Goal: Information Seeking & Learning: Learn about a topic

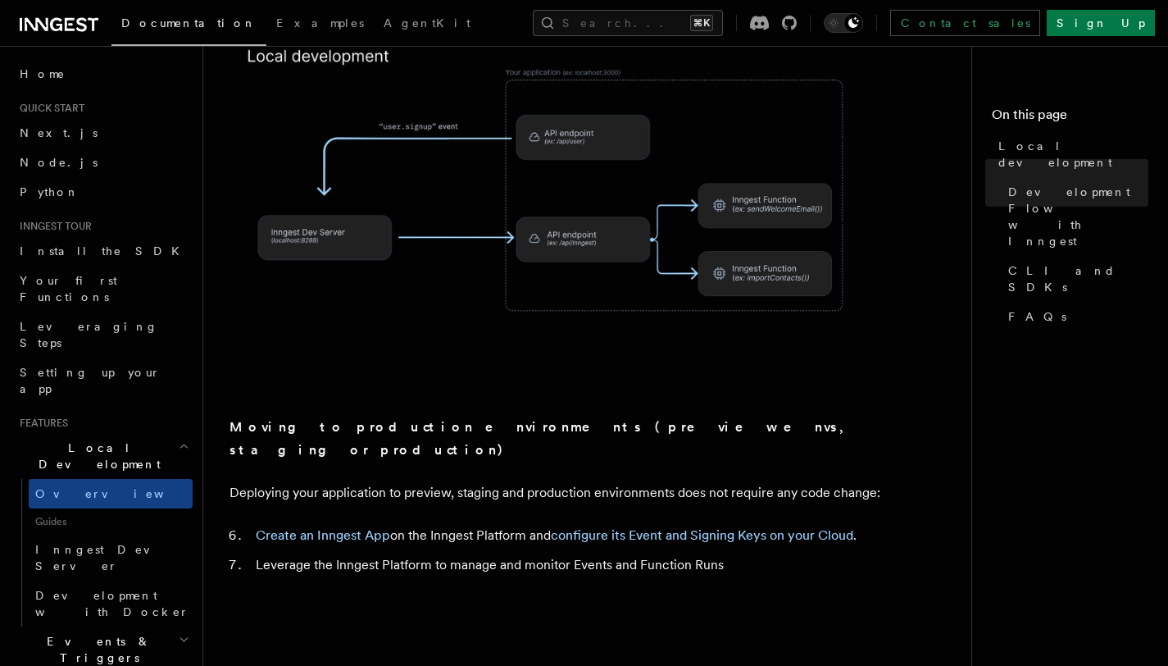
scroll to position [1319, 0]
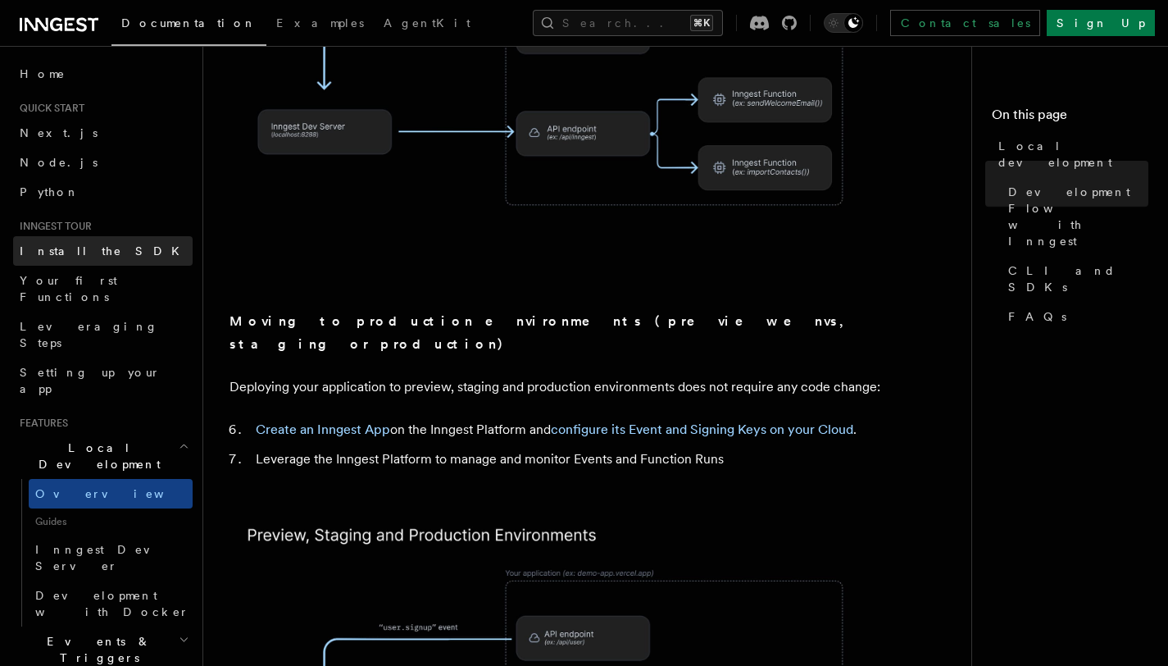
click at [87, 257] on span "Install the SDK" at bounding box center [105, 250] width 170 height 13
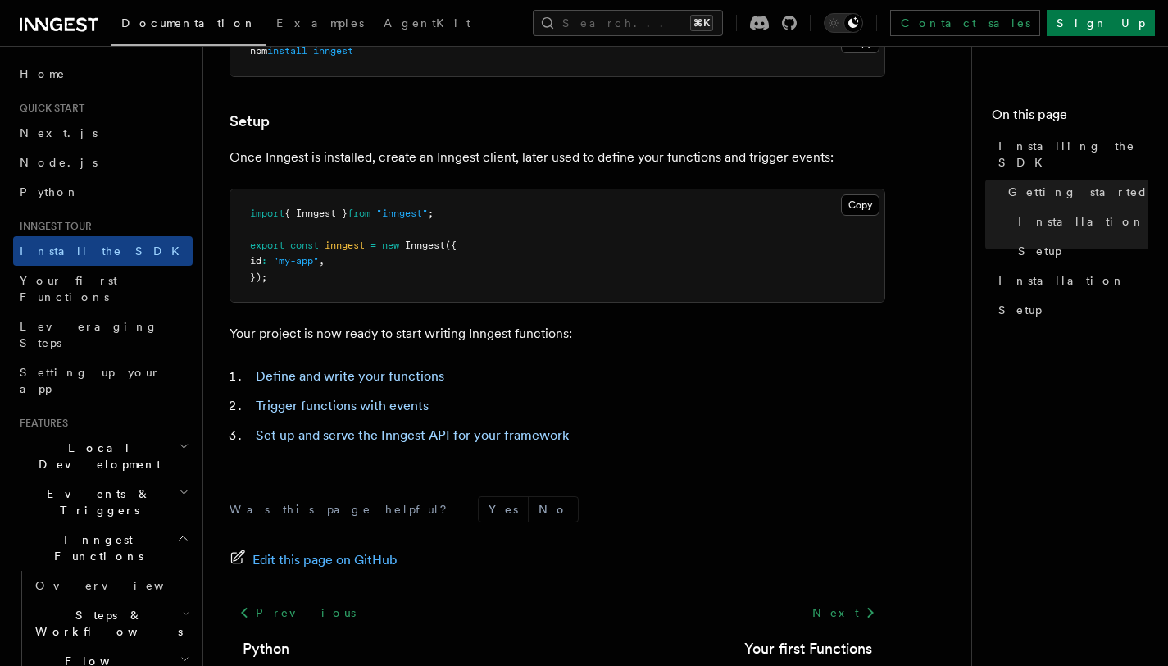
scroll to position [692, 0]
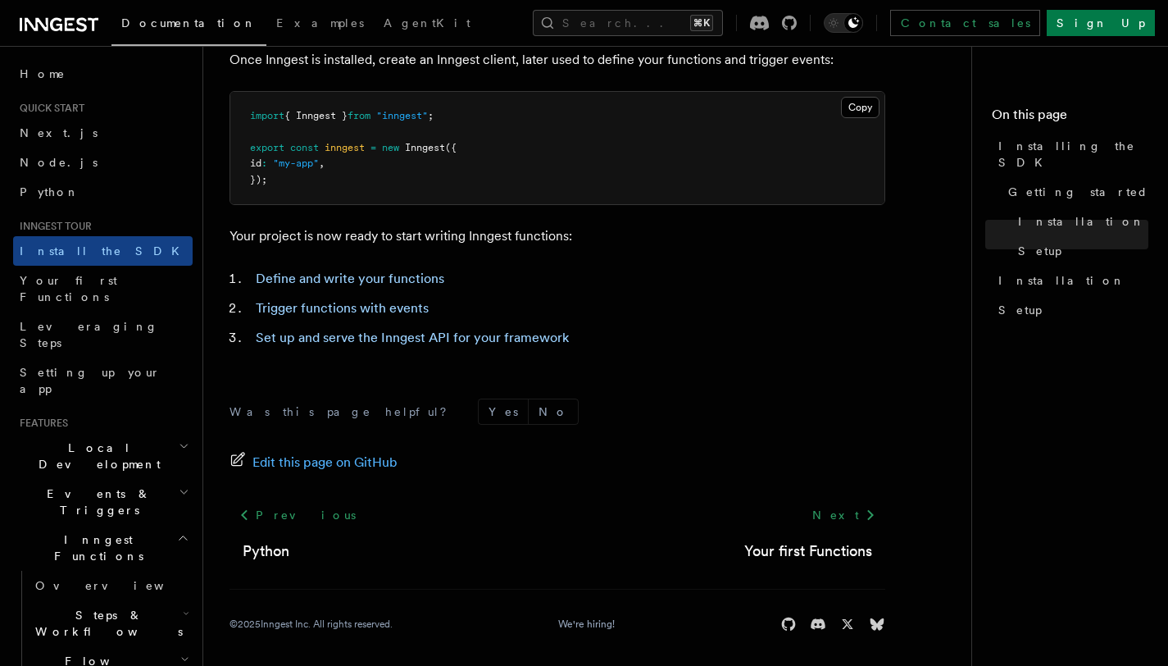
click at [87, 439] on span "Local Development" at bounding box center [96, 455] width 166 height 33
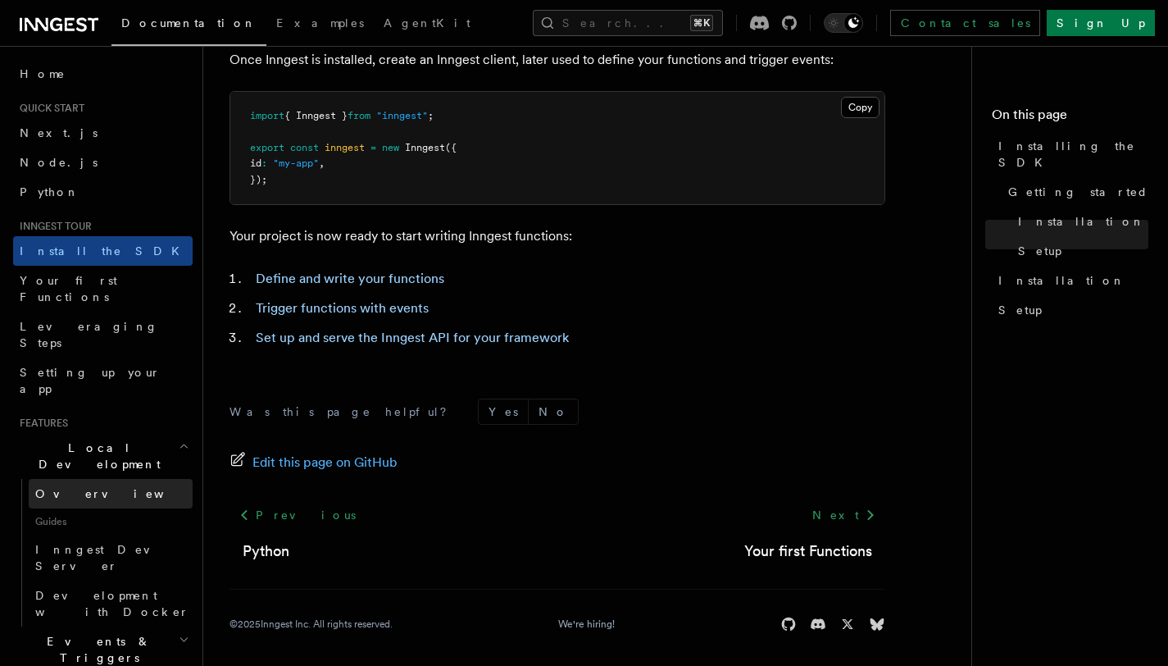
click at [89, 479] on link "Overview" at bounding box center [111, 494] width 164 height 30
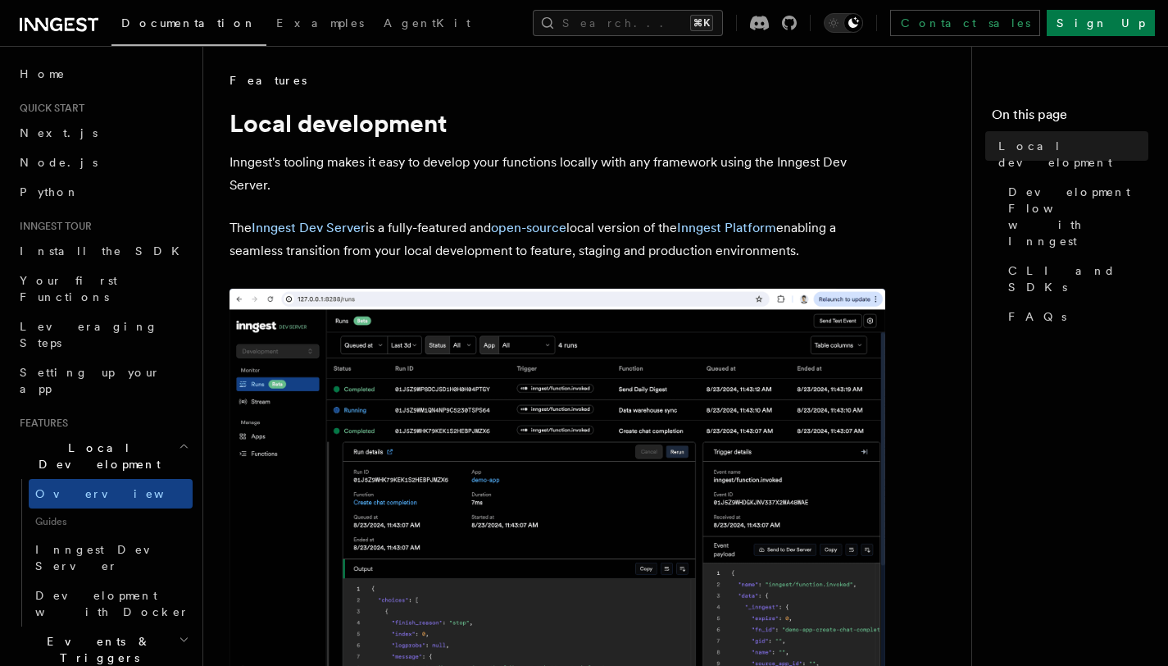
scroll to position [135, 0]
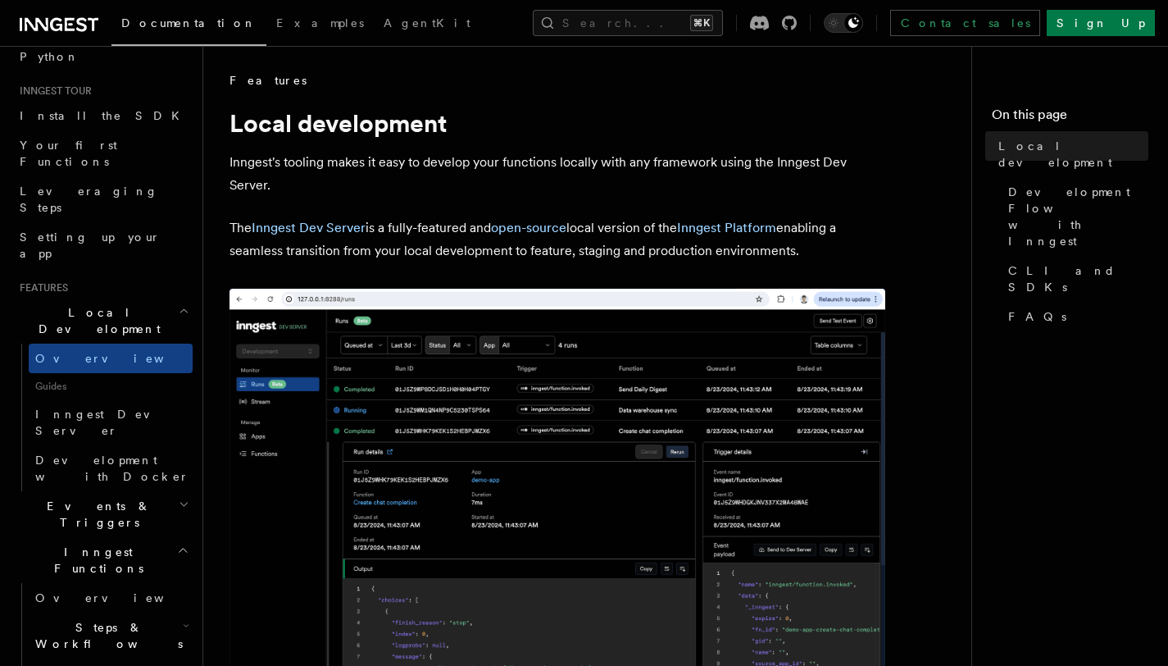
click at [88, 498] on span "Events & Triggers" at bounding box center [96, 514] width 166 height 33
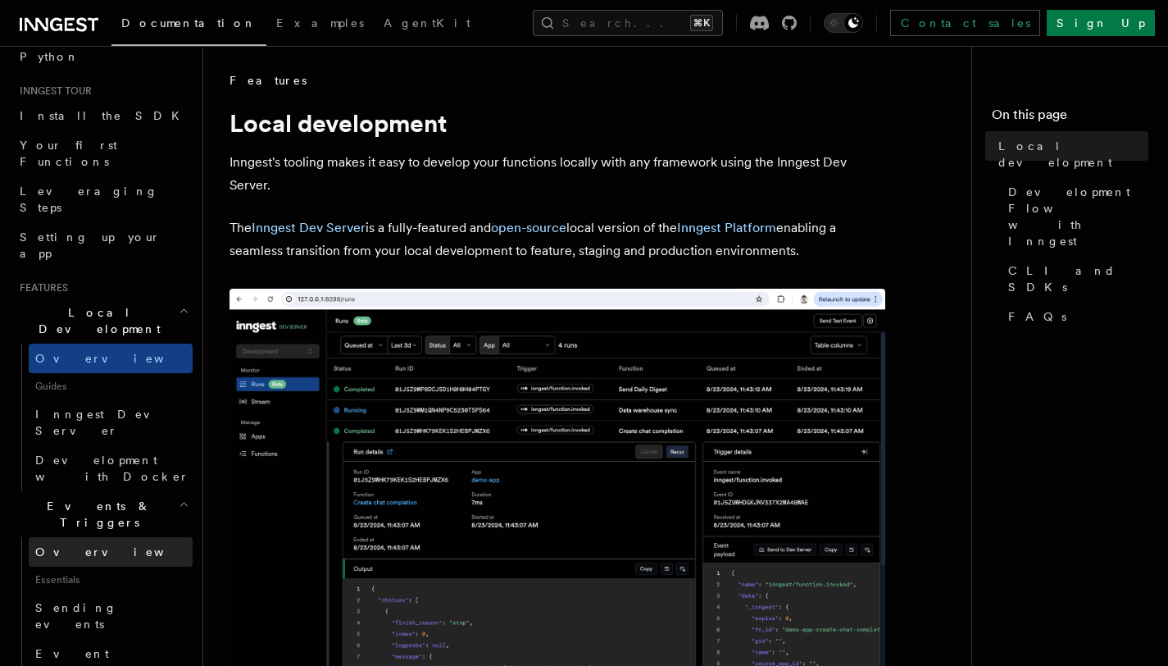
click at [94, 537] on link "Overview" at bounding box center [111, 552] width 164 height 30
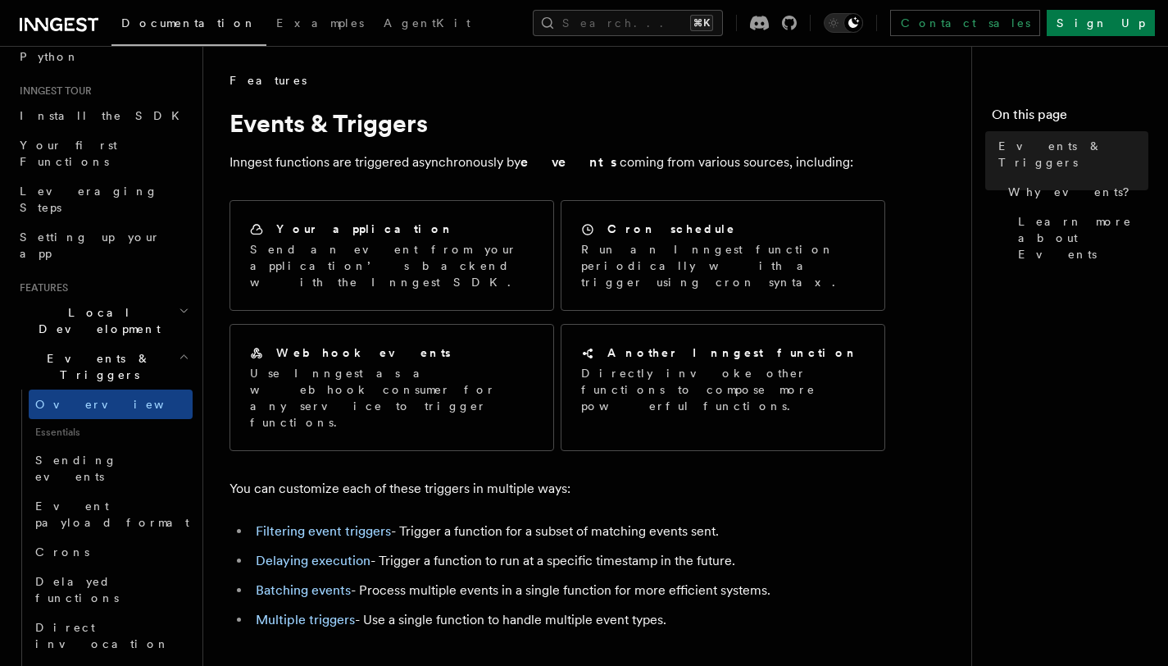
click at [100, 304] on span "Local Development" at bounding box center [96, 320] width 166 height 33
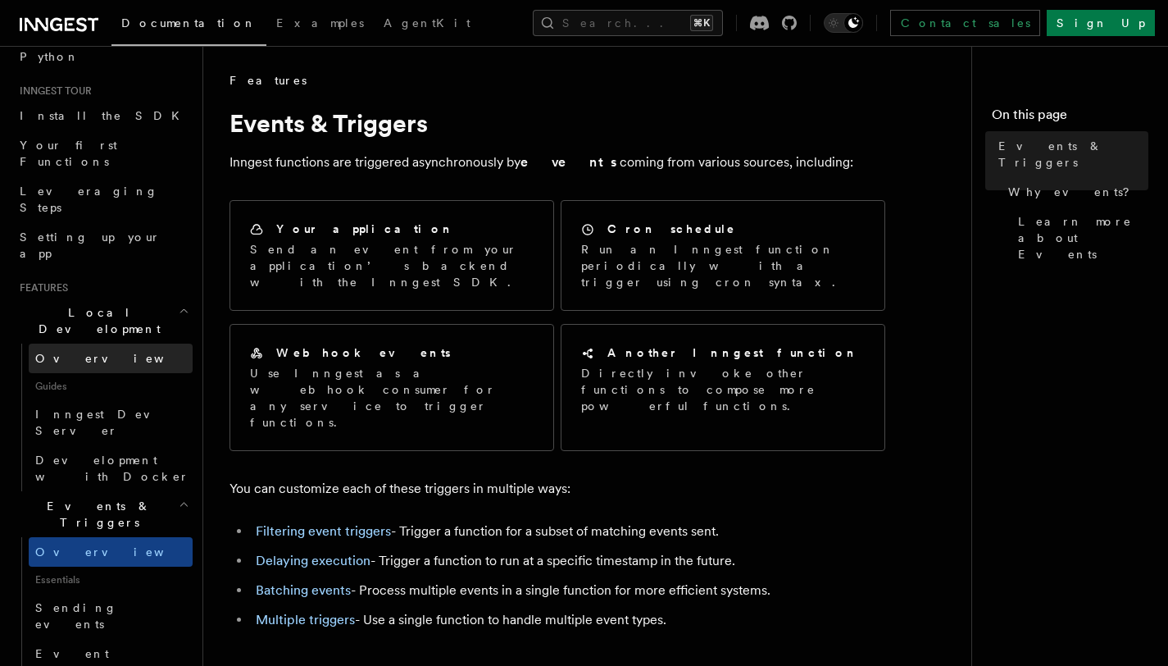
click at [96, 343] on link "Overview" at bounding box center [111, 358] width 164 height 30
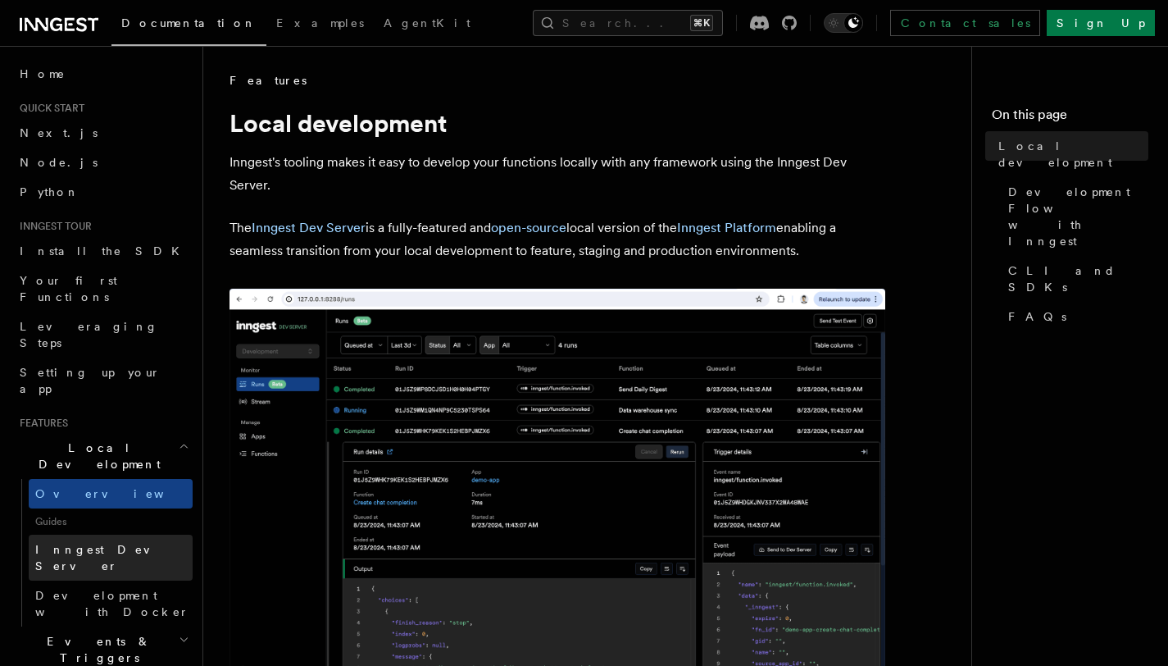
click at [98, 543] on span "Inngest Dev Server" at bounding box center [105, 558] width 140 height 30
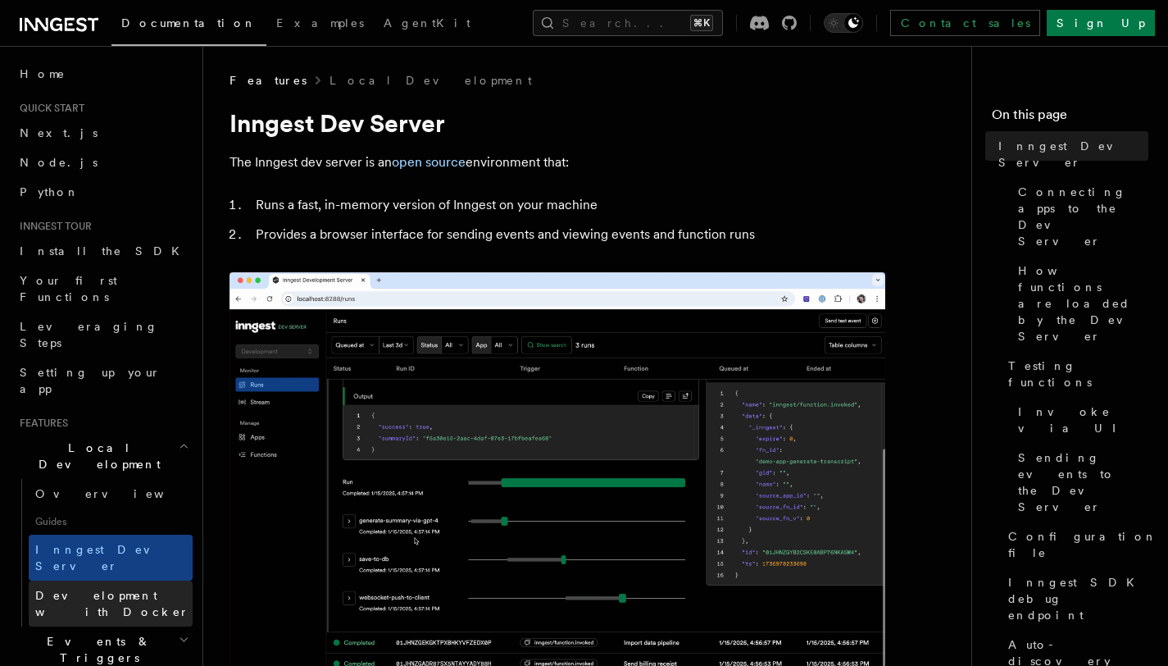
click at [83, 580] on link "Development with Docker" at bounding box center [111, 603] width 164 height 46
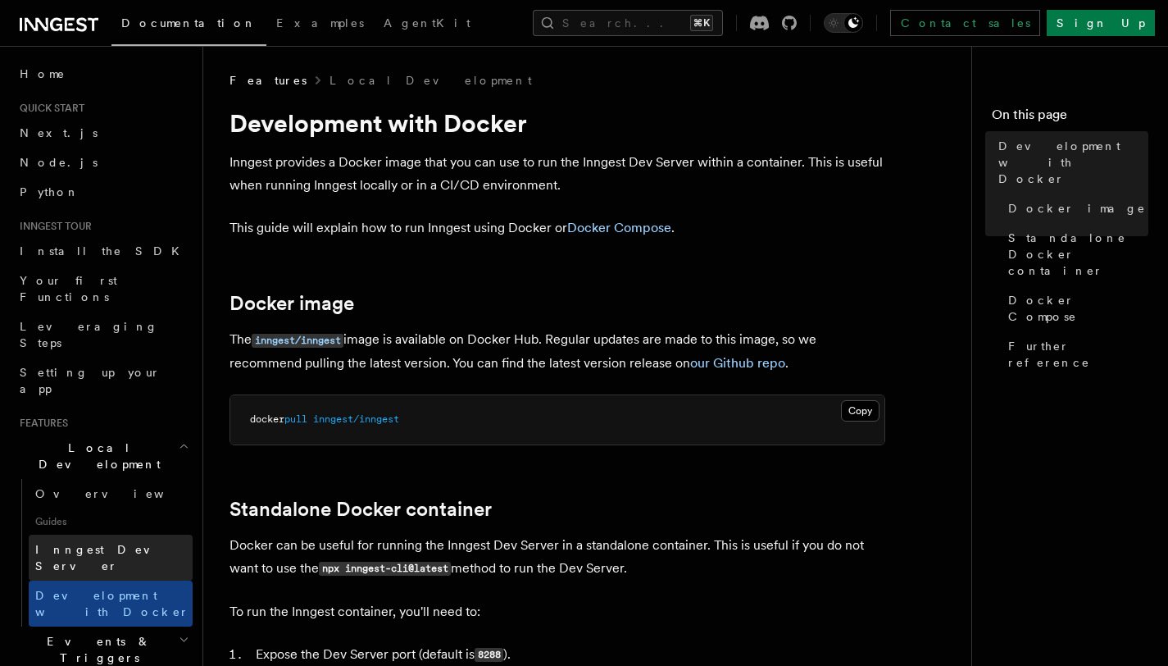
click at [102, 541] on span "Inngest Dev Server" at bounding box center [113, 557] width 157 height 33
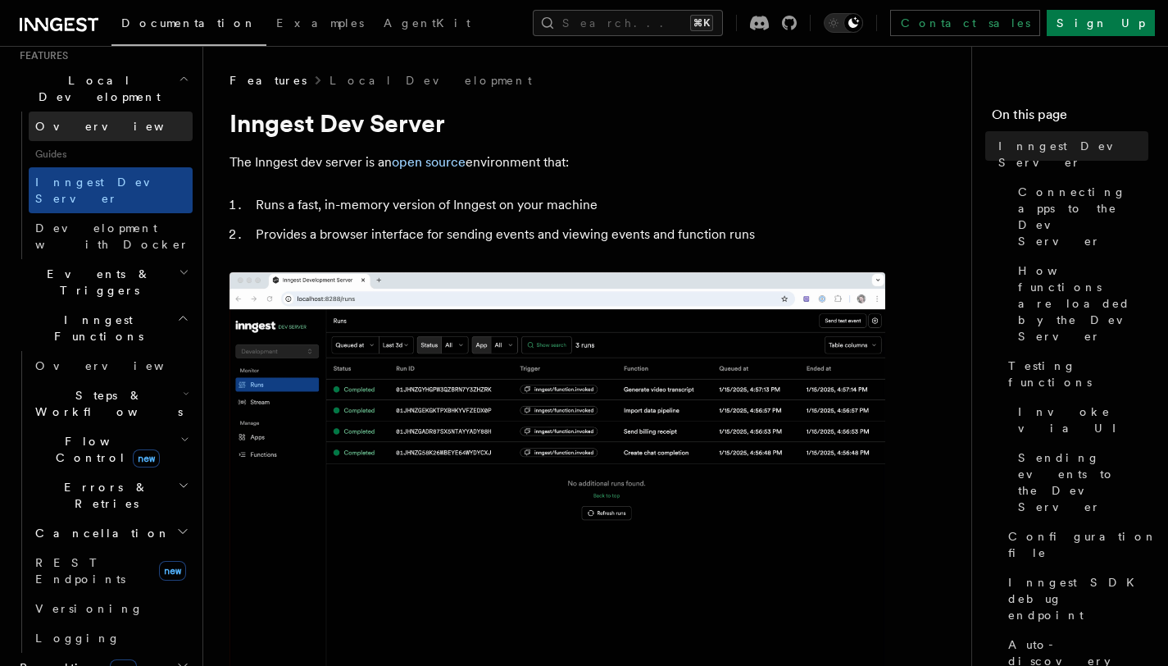
scroll to position [442, 0]
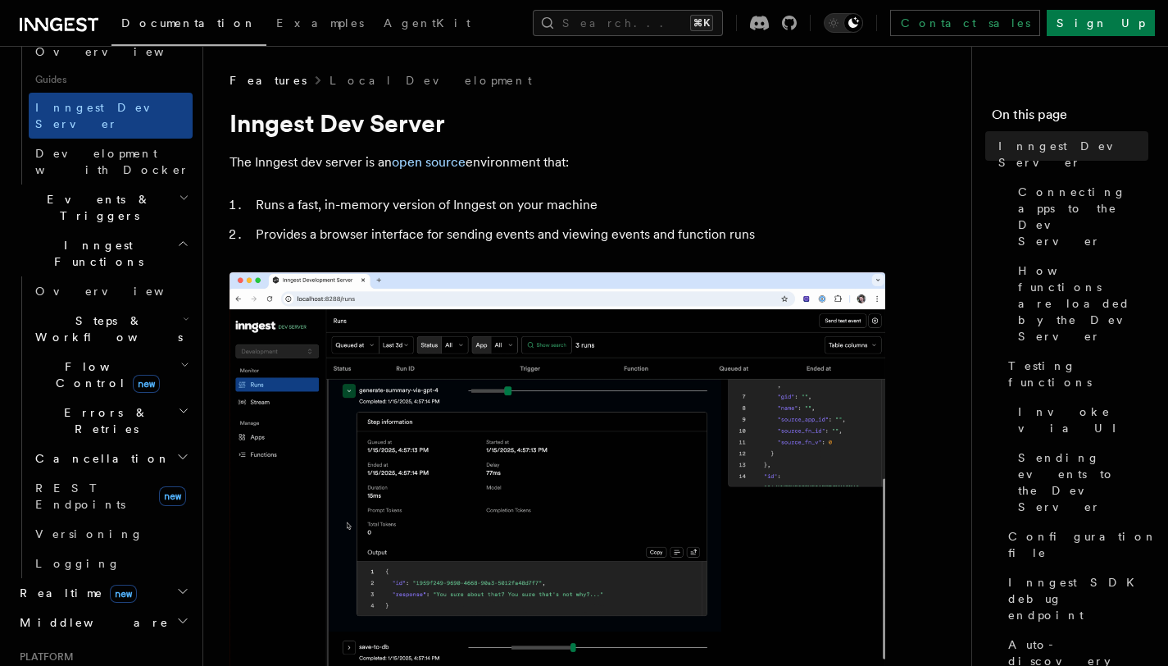
click at [93, 312] on span "Steps & Workflows" at bounding box center [106, 328] width 154 height 33
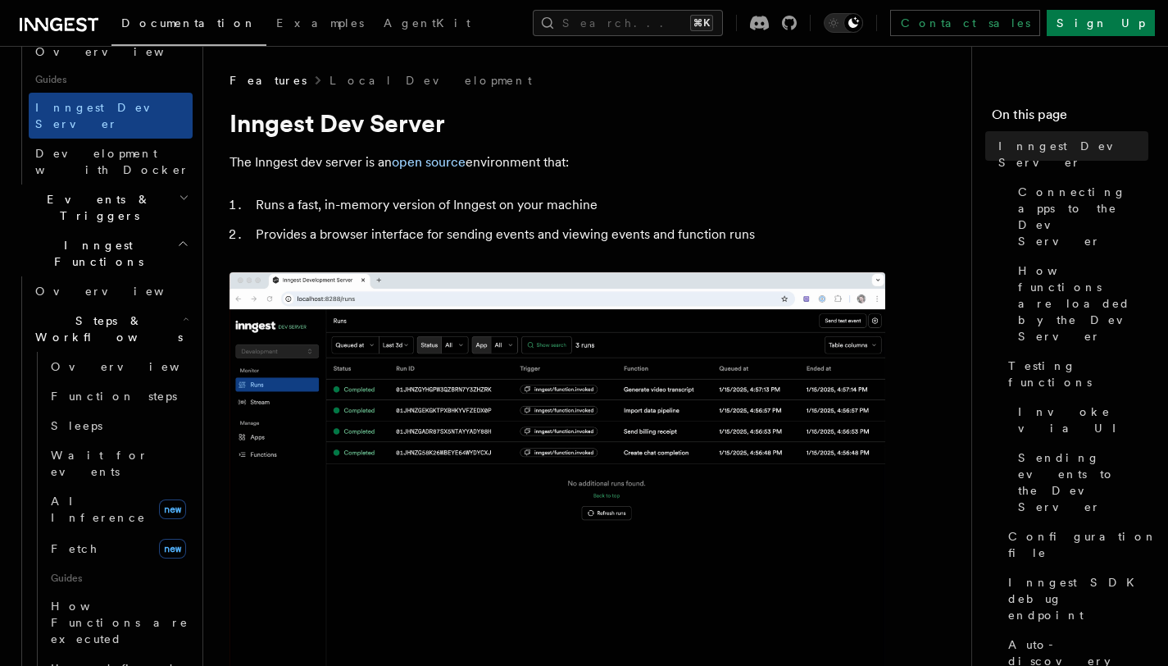
click at [93, 312] on span "Steps & Workflows" at bounding box center [106, 328] width 154 height 33
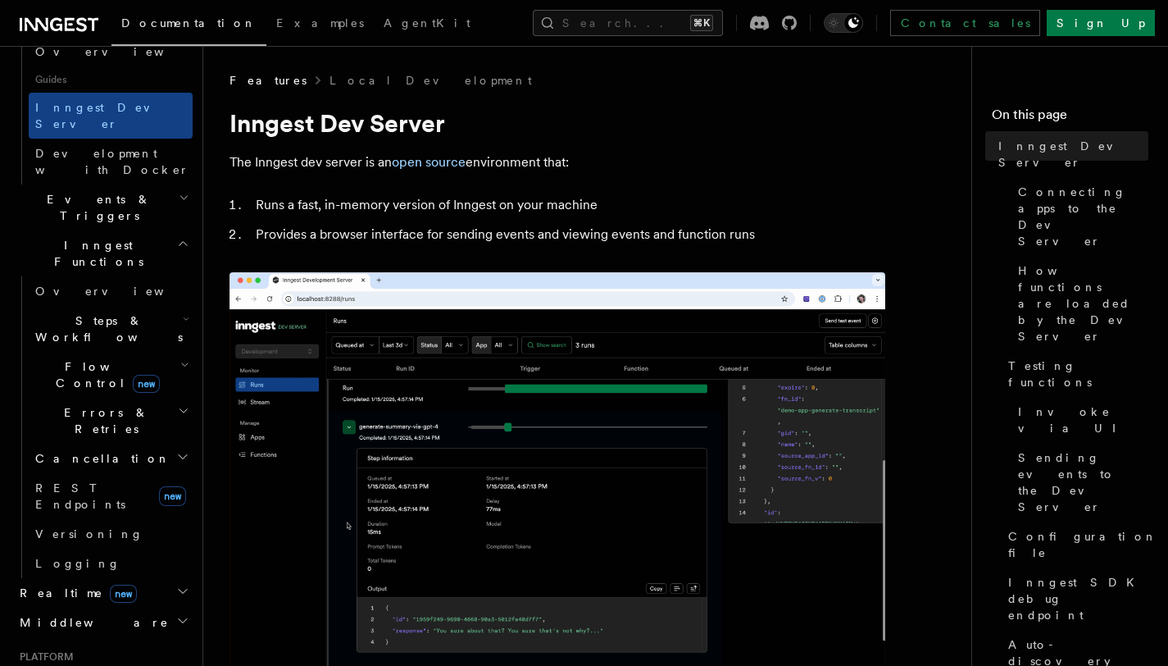
click at [101, 358] on span "Flow Control new" at bounding box center [105, 374] width 152 height 33
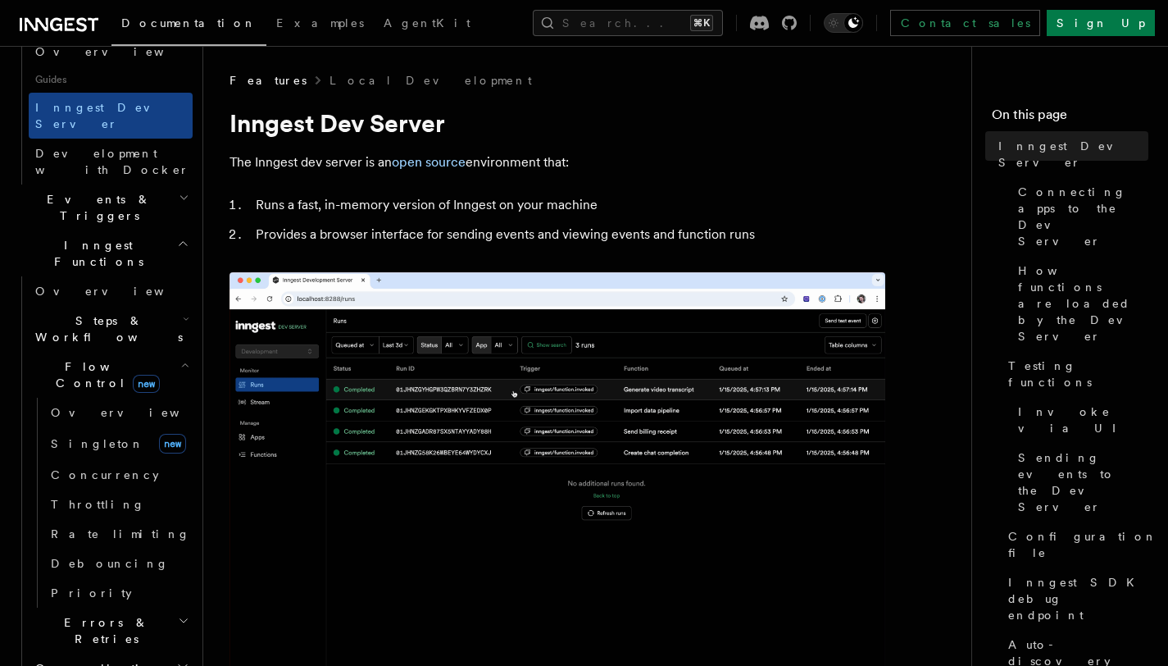
click at [101, 358] on span "Flow Control new" at bounding box center [105, 374] width 152 height 33
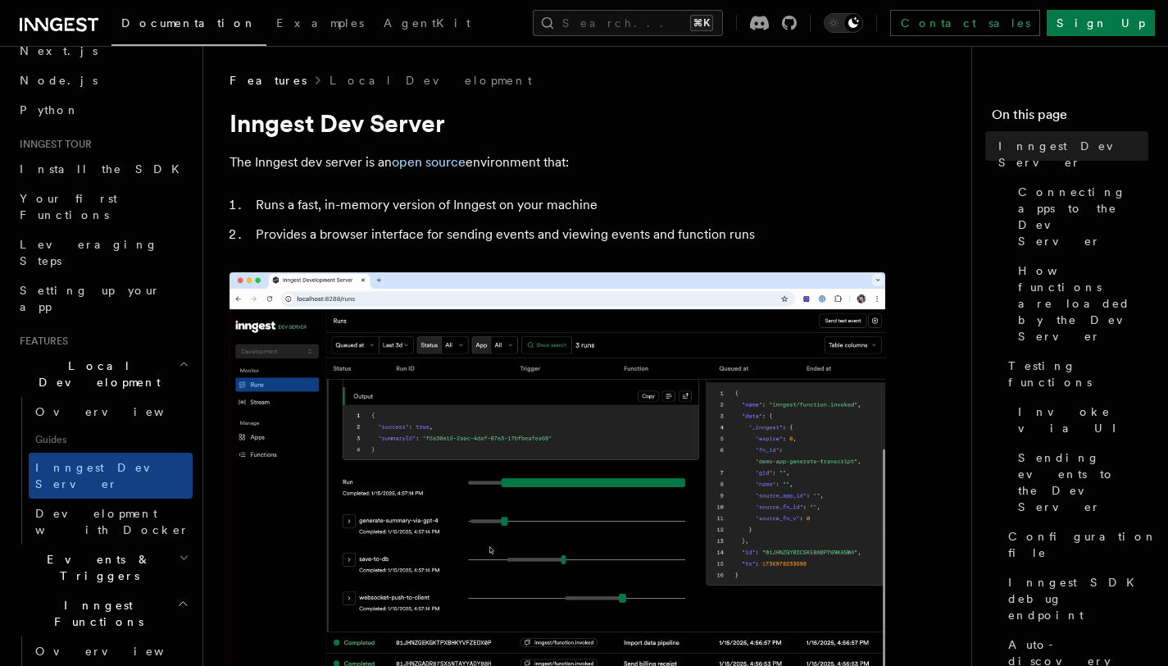
scroll to position [0, 0]
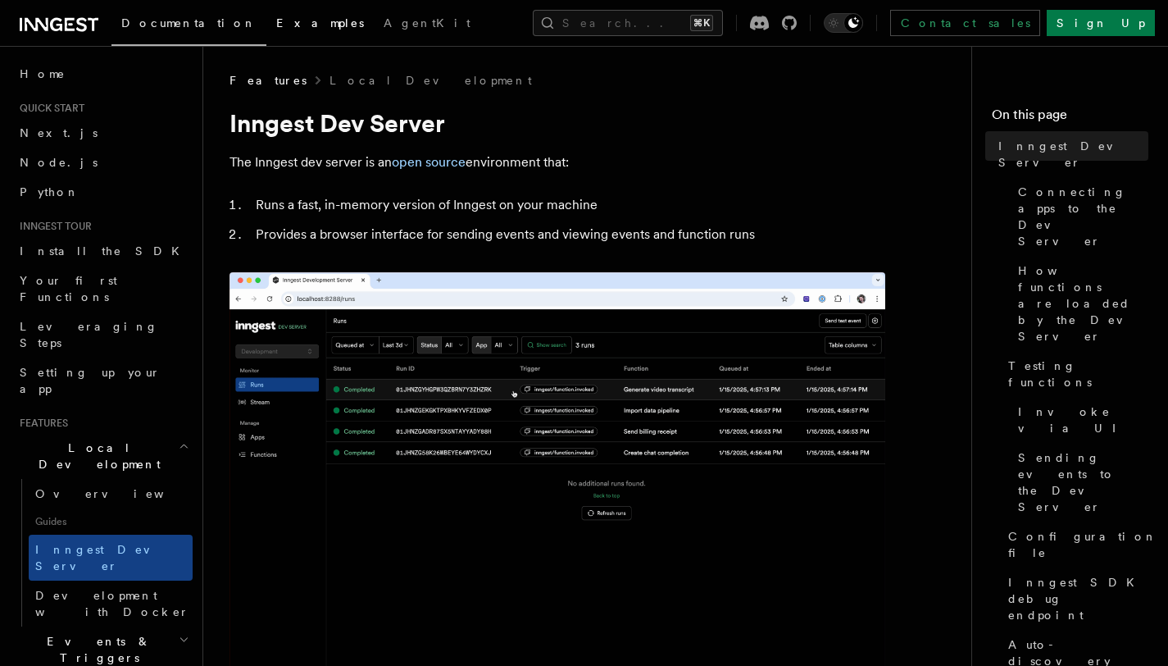
click at [266, 34] on link "Examples" at bounding box center [319, 24] width 107 height 39
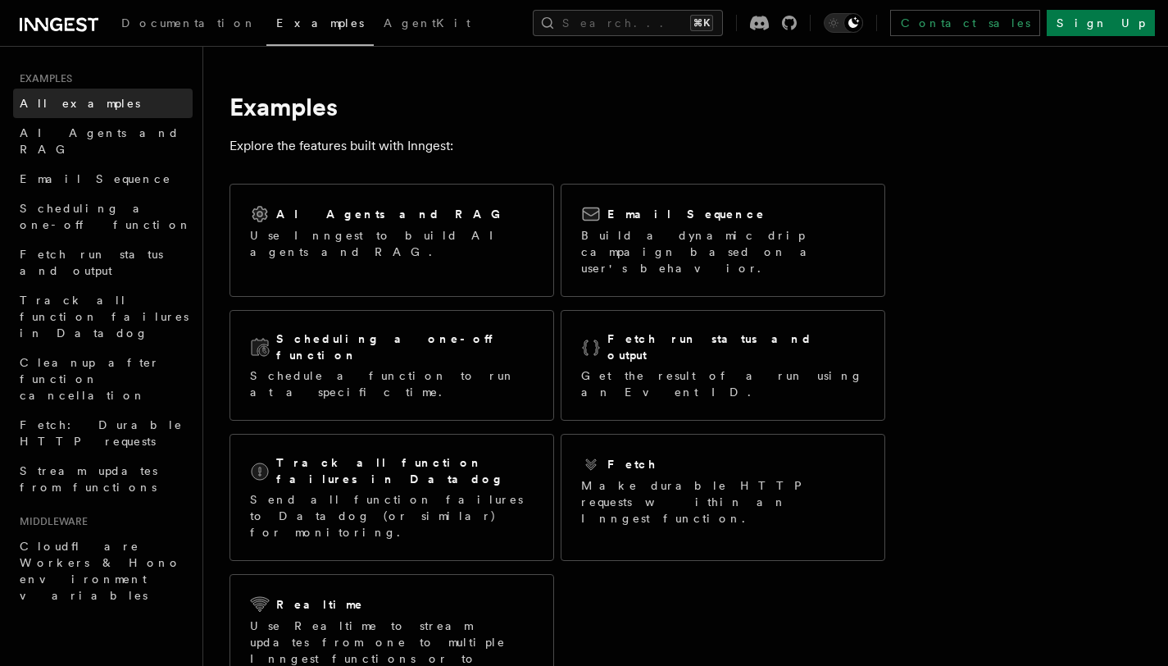
click at [124, 102] on link "All examples" at bounding box center [102, 104] width 179 height 30
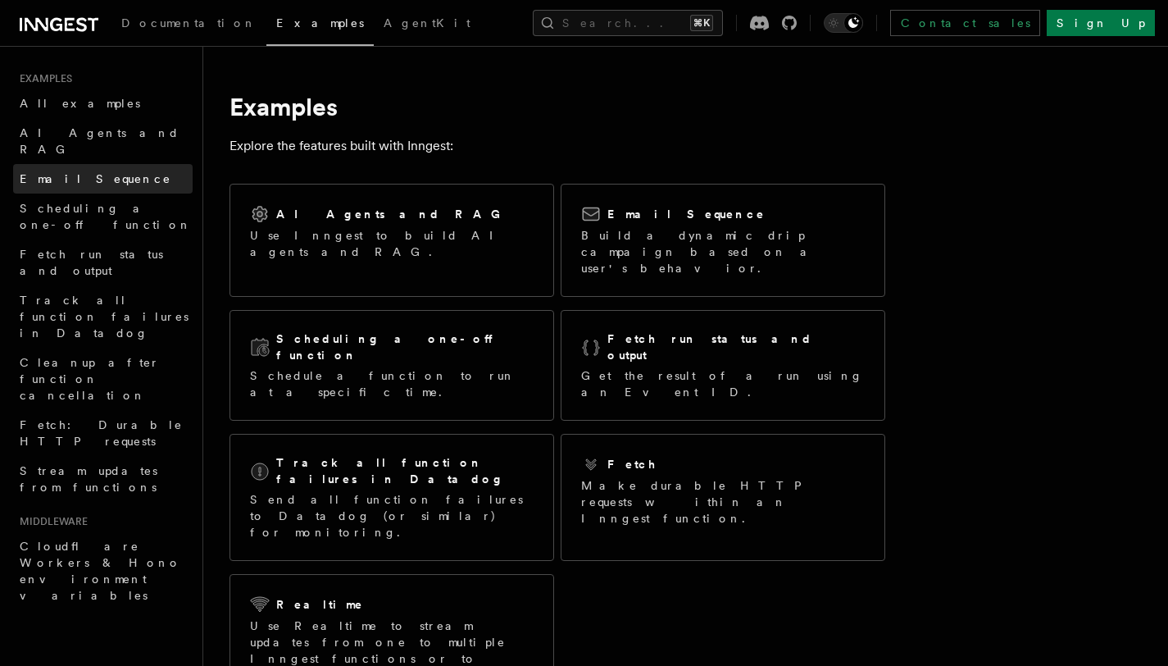
click at [117, 164] on link "Email Sequence" at bounding box center [102, 179] width 179 height 30
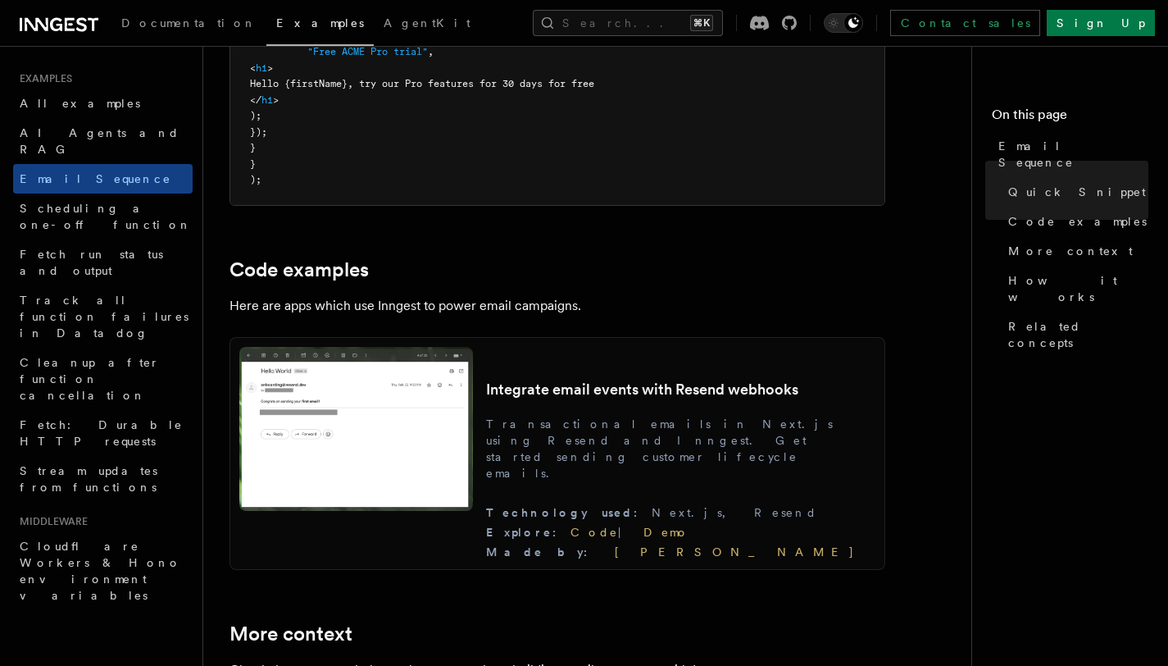
scroll to position [1475, 0]
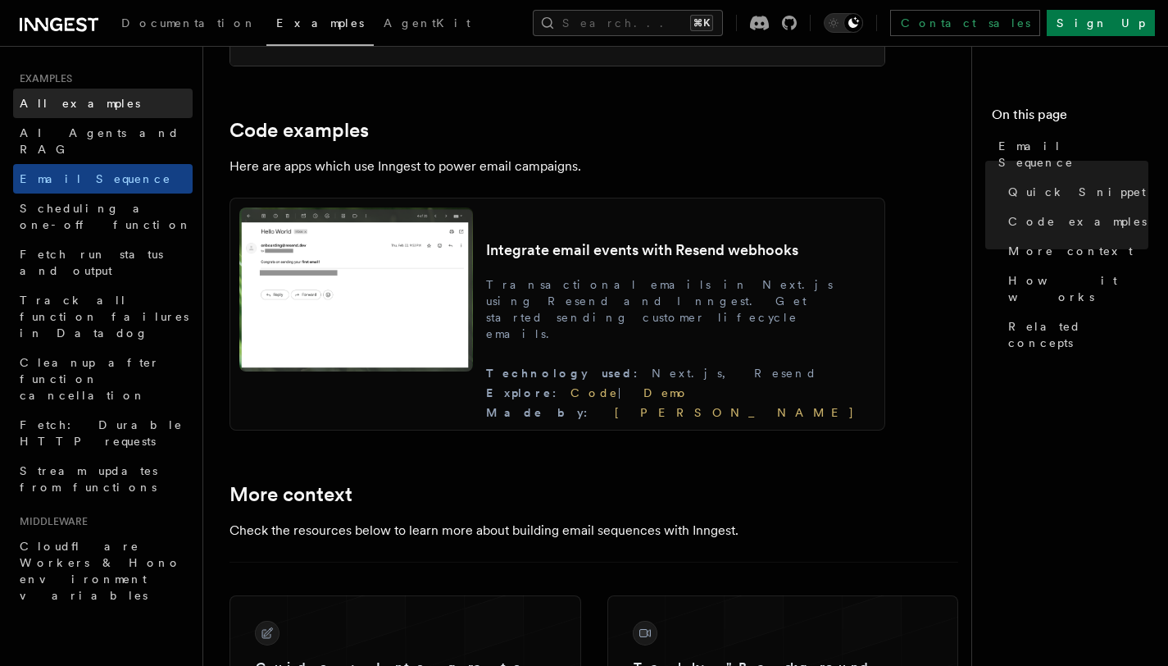
click at [98, 99] on link "All examples" at bounding box center [102, 104] width 179 height 30
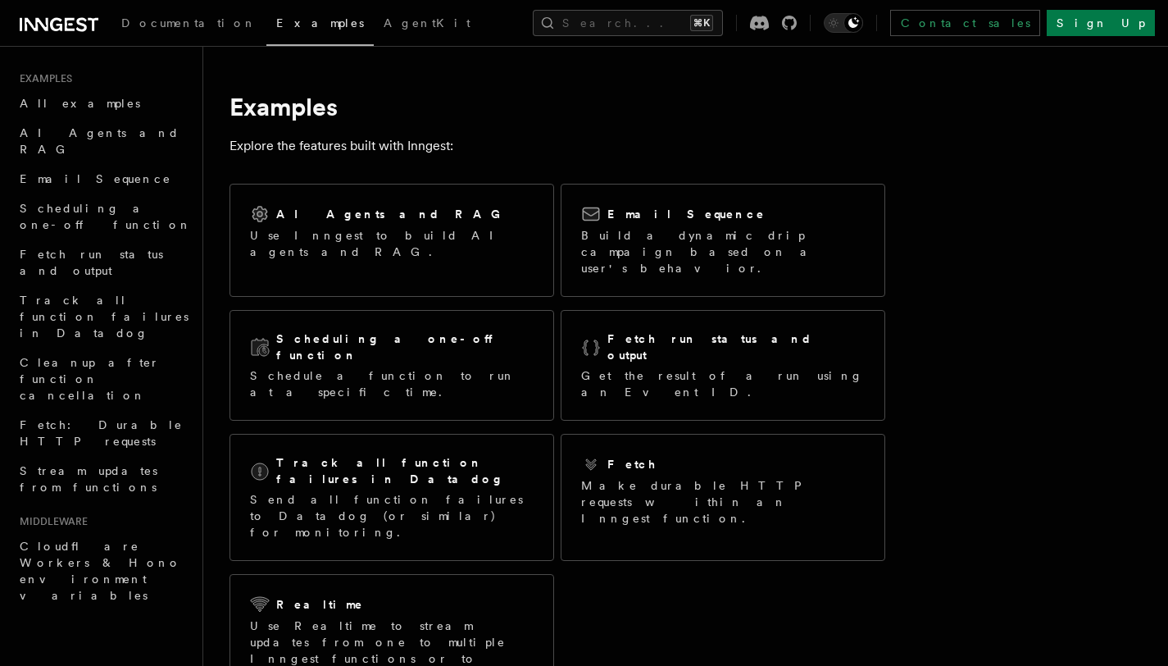
click at [361, 54] on main "Examples Explore the features built with Inngest: AI Agents and RAG Use Inngest…" at bounding box center [619, 638] width 781 height 1185
